Goal: Information Seeking & Learning: Understand process/instructions

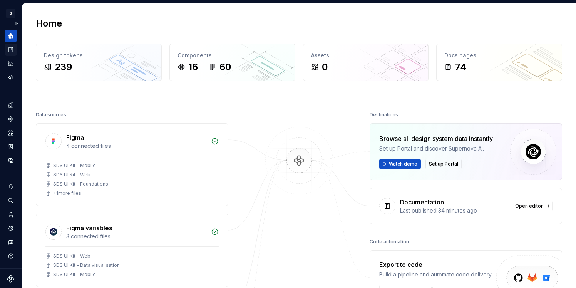
click at [11, 45] on div "Documentation" at bounding box center [11, 49] width 12 height 12
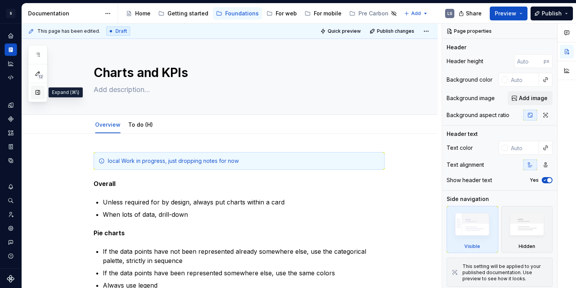
click at [37, 91] on button "button" at bounding box center [38, 92] width 14 height 14
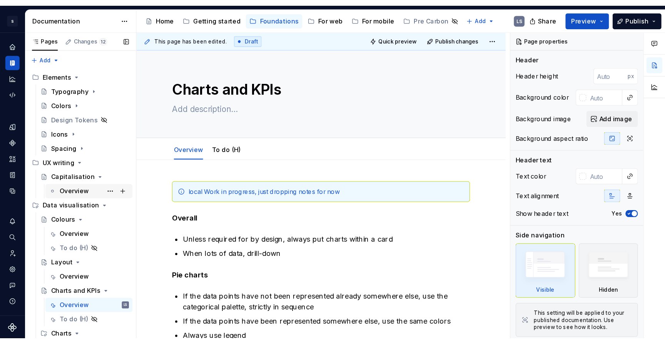
scroll to position [37, 0]
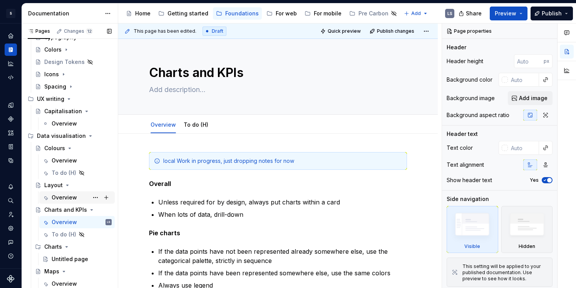
click at [63, 199] on div "Overview" at bounding box center [64, 198] width 25 height 8
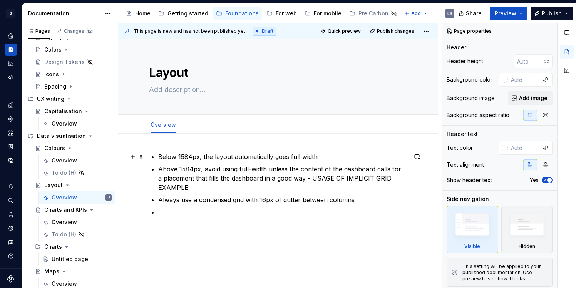
type textarea "*"
click at [320, 160] on p "Below 1584px, the layout automatically goes full width" at bounding box center [282, 156] width 249 height 9
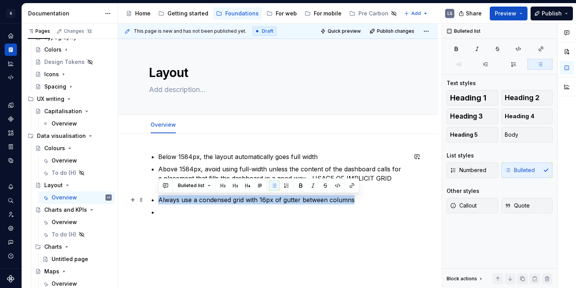
drag, startPoint x: 158, startPoint y: 200, endPoint x: 359, endPoint y: 203, distance: 200.5
click at [359, 203] on p "Always use a condensed grid with 16px of gutter between columns" at bounding box center [282, 199] width 249 height 9
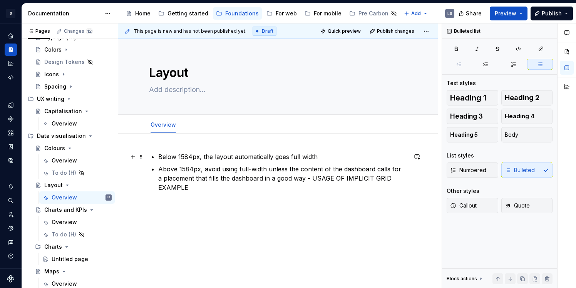
click at [159, 155] on p "Below 1584px, the layout automatically goes full width" at bounding box center [282, 156] width 249 height 9
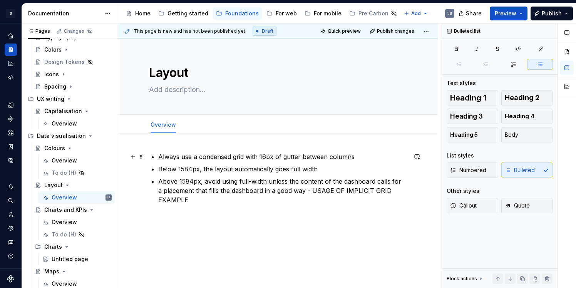
click at [217, 155] on p "Always use a condensed grid with 16px of gutter between columns" at bounding box center [282, 156] width 249 height 9
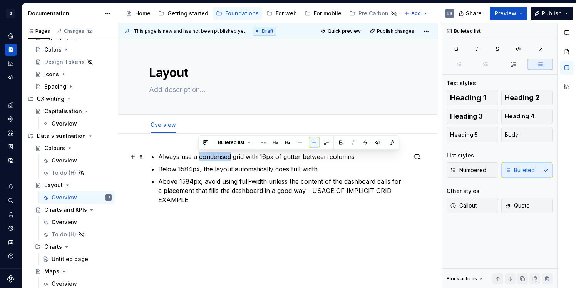
click at [217, 155] on p "Always use a condensed grid with 16px of gutter between columns" at bounding box center [282, 156] width 249 height 9
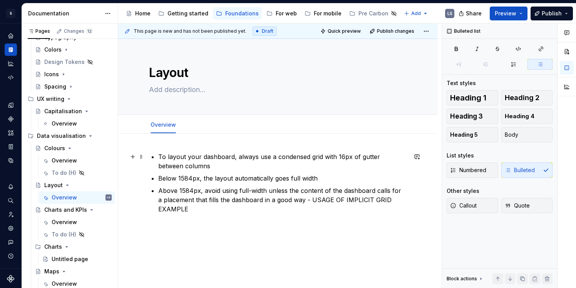
click at [321, 154] on p "To layout your dashboard, always use a condensed grid with 16px of gutter betwe…" at bounding box center [282, 161] width 249 height 18
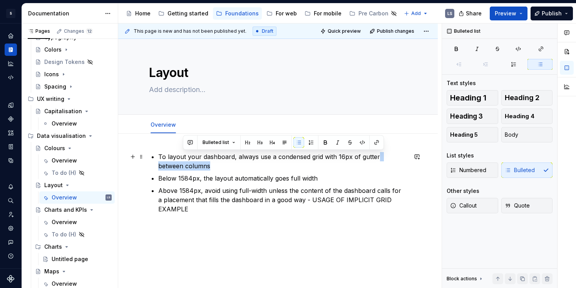
drag, startPoint x: 376, startPoint y: 157, endPoint x: 393, endPoint y: 163, distance: 17.9
click at [393, 163] on p "To layout your dashboard, always use a condensed grid with 16px of gutter betwe…" at bounding box center [282, 161] width 249 height 18
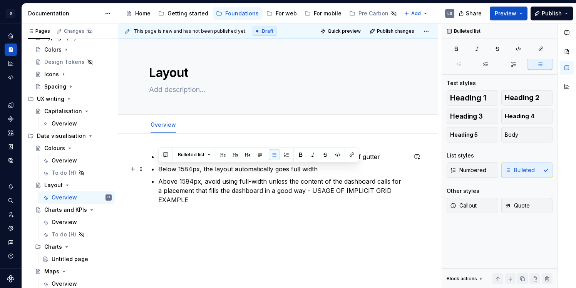
drag, startPoint x: 158, startPoint y: 167, endPoint x: 327, endPoint y: 165, distance: 169.7
click at [327, 165] on div "To layout your dashboard, always use a condensed grid with 16px of gutter Below…" at bounding box center [278, 187] width 258 height 71
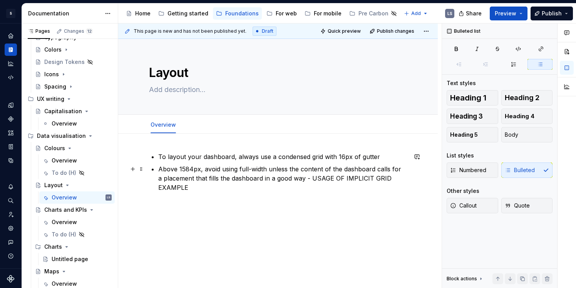
click at [200, 167] on p "Above 1584px, avoid using full-width unless the content of the dashboard calls …" at bounding box center [282, 178] width 249 height 28
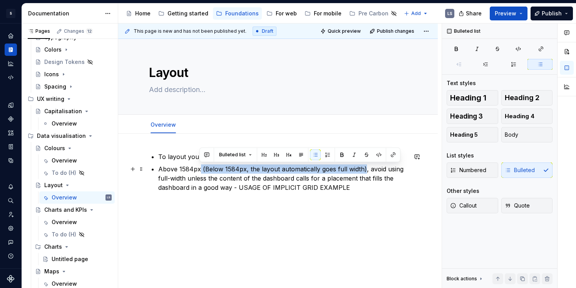
drag, startPoint x: 198, startPoint y: 168, endPoint x: 362, endPoint y: 172, distance: 164.3
click at [362, 172] on p "Above 1584px (Below 1584px, the layout automatically goes full width), avoid us…" at bounding box center [282, 178] width 249 height 28
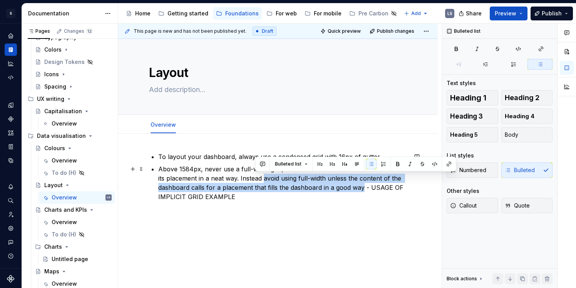
click at [361, 187] on p "Above 1584px, never use a full-width grid, unless the content is so dense to en…" at bounding box center [282, 182] width 249 height 37
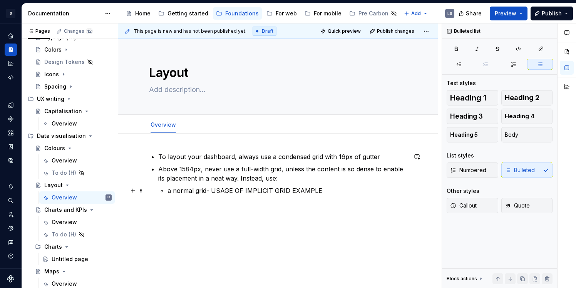
click at [182, 191] on p "a normal grid- USAGE OF IMPLICIT GRID EXAMPLE" at bounding box center [286, 190] width 239 height 9
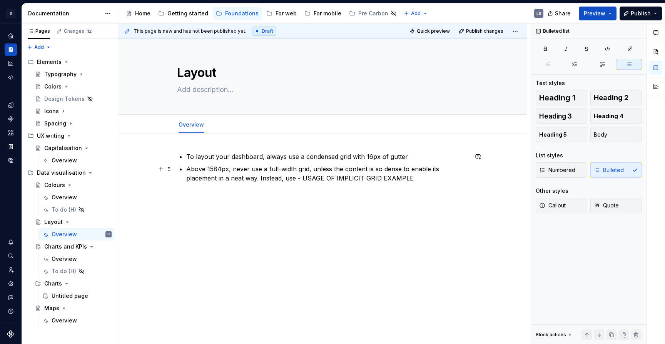
click at [303, 179] on p "Above 1584px, never use a full-width grid, unless the content is so dense to en…" at bounding box center [327, 173] width 282 height 18
click at [256, 180] on p "Above 1584px, never use a full-width grid, unless the content is so dense to en…" at bounding box center [327, 173] width 282 height 18
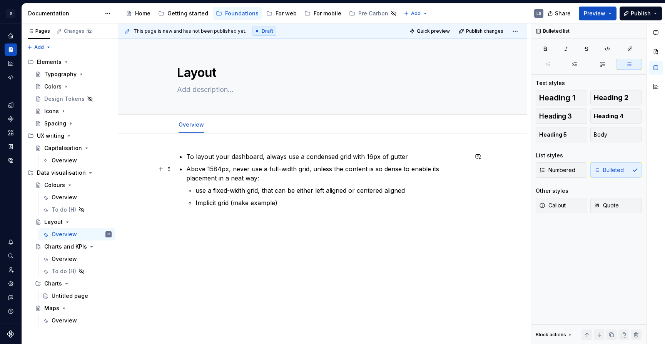
click at [245, 179] on p "Above 1584px, never use a full-width grid, unless the content is so dense to en…" at bounding box center [327, 173] width 282 height 18
click at [249, 178] on p "Above 1584px, never use a full-width grid, unless the content is so dense to en…" at bounding box center [327, 173] width 282 height 18
click at [254, 179] on p "Above 1584px, never use a full-width grid, unless the content is so dense to en…" at bounding box center [327, 173] width 282 height 18
click at [227, 190] on p "use a fixed-width grid, that can be either left aligned or centered aligned" at bounding box center [331, 190] width 272 height 9
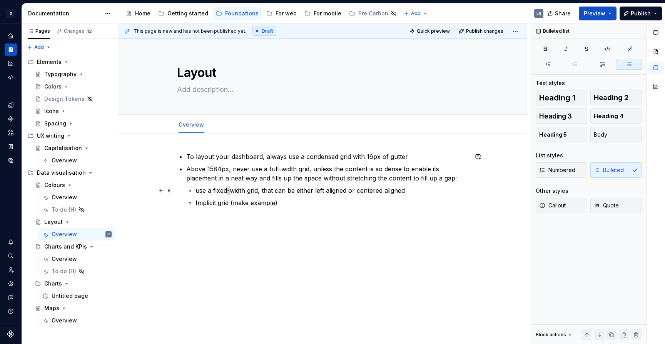
click at [227, 190] on p "use a fixed-width grid, that can be either left aligned or centered aligned" at bounding box center [331, 190] width 272 height 9
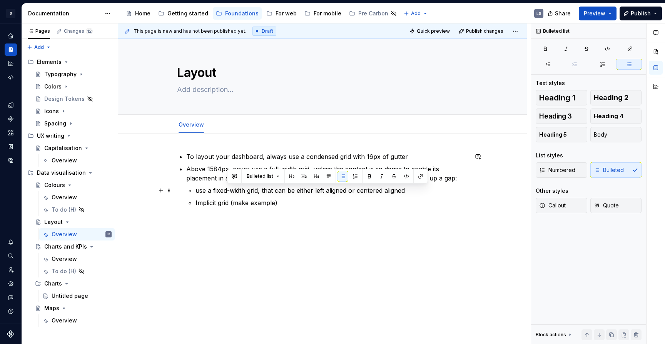
click at [247, 190] on p "use a fixed-width grid, that can be either left aligned or centered aligned" at bounding box center [331, 190] width 272 height 9
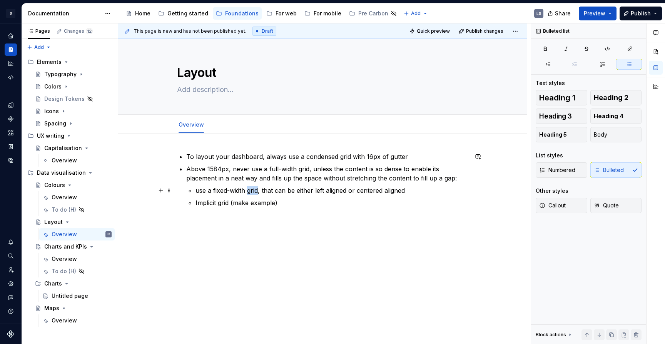
click at [247, 190] on p "use a fixed-width grid, that can be either left aligned or centered aligned" at bounding box center [331, 190] width 272 height 9
click at [326, 187] on p "use a fixed-width grid, that can be either left aligned or centered aligned" at bounding box center [331, 190] width 272 height 9
click at [420, 186] on p "use a fixed-width grid, that can be either left aligned or centered aligned" at bounding box center [331, 190] width 272 height 9
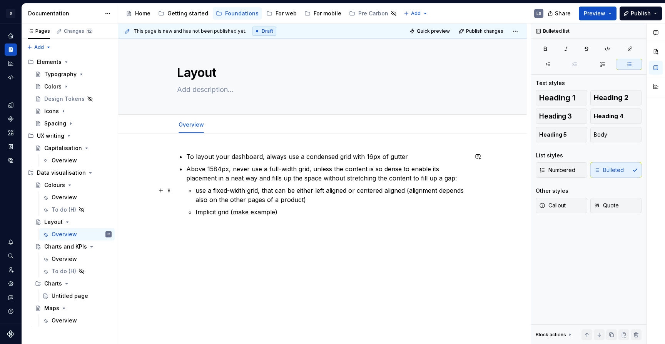
click at [265, 200] on p "use a fixed-width grid, that can be either left aligned or centered aligned (al…" at bounding box center [331, 195] width 272 height 18
click at [252, 210] on p "Implicit grid (make example)" at bounding box center [331, 211] width 272 height 9
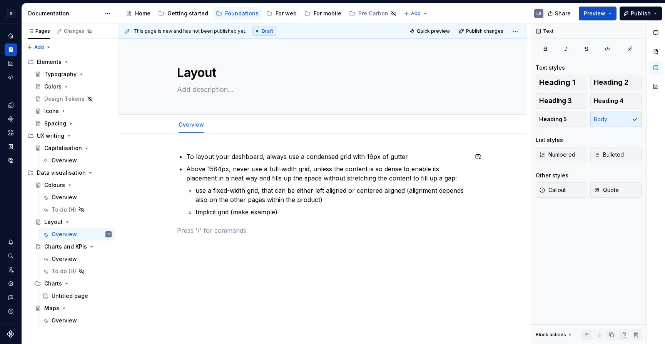
click at [280, 219] on div "To layout your dashboard, always use a condensed grid with 16px of gutter Above…" at bounding box center [322, 193] width 291 height 83
click at [280, 212] on p "Implicit grid (make example)" at bounding box center [331, 211] width 272 height 9
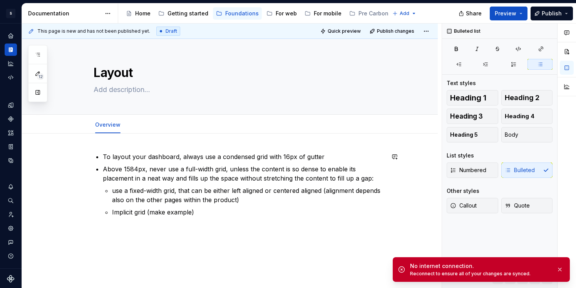
type textarea "*"
